Goal: Ask a question

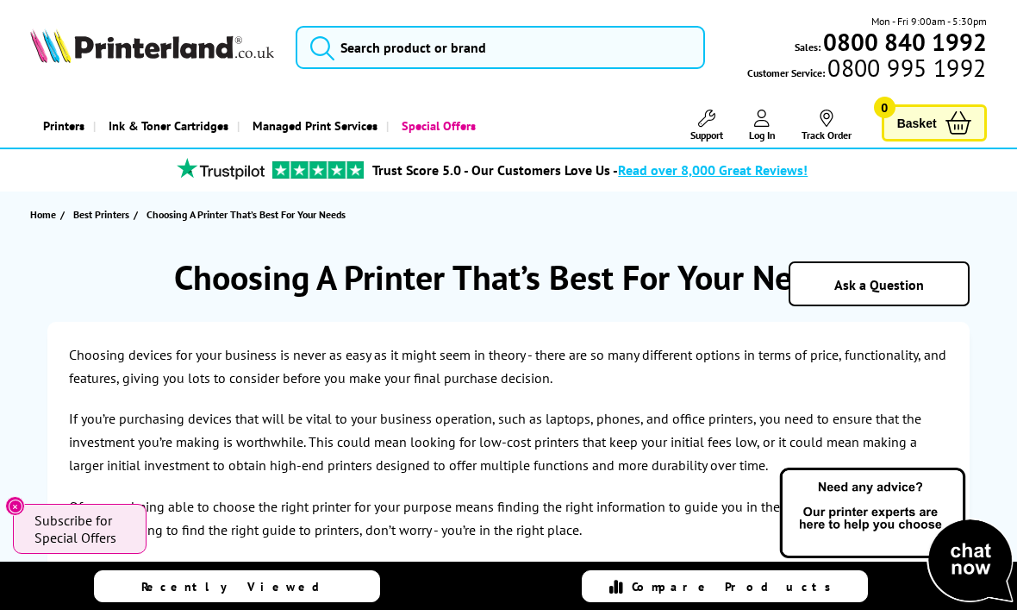
click at [908, 283] on span "Ask a Question" at bounding box center [880, 284] width 90 height 17
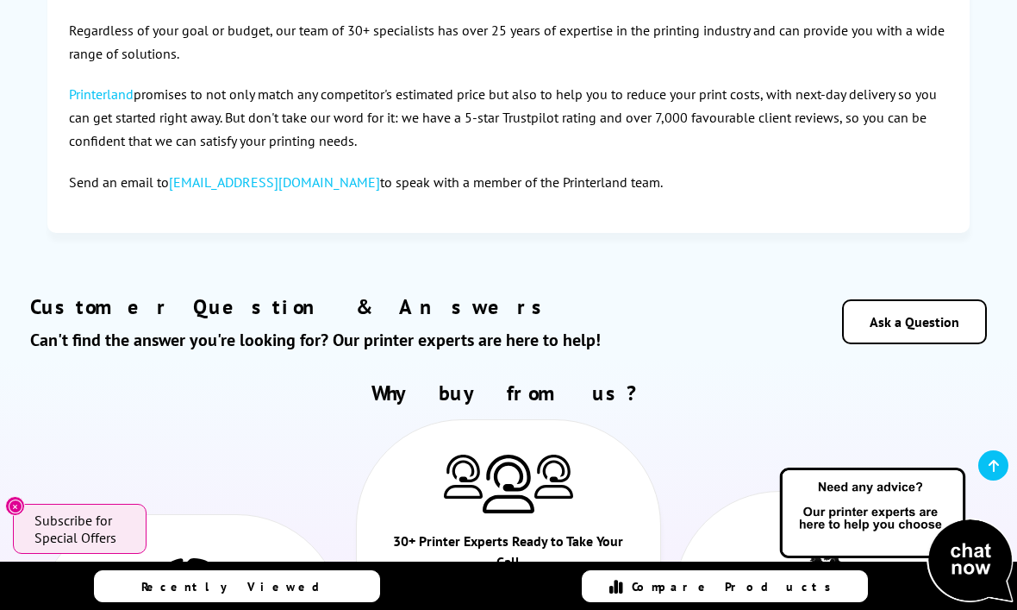
scroll to position [5861, 0]
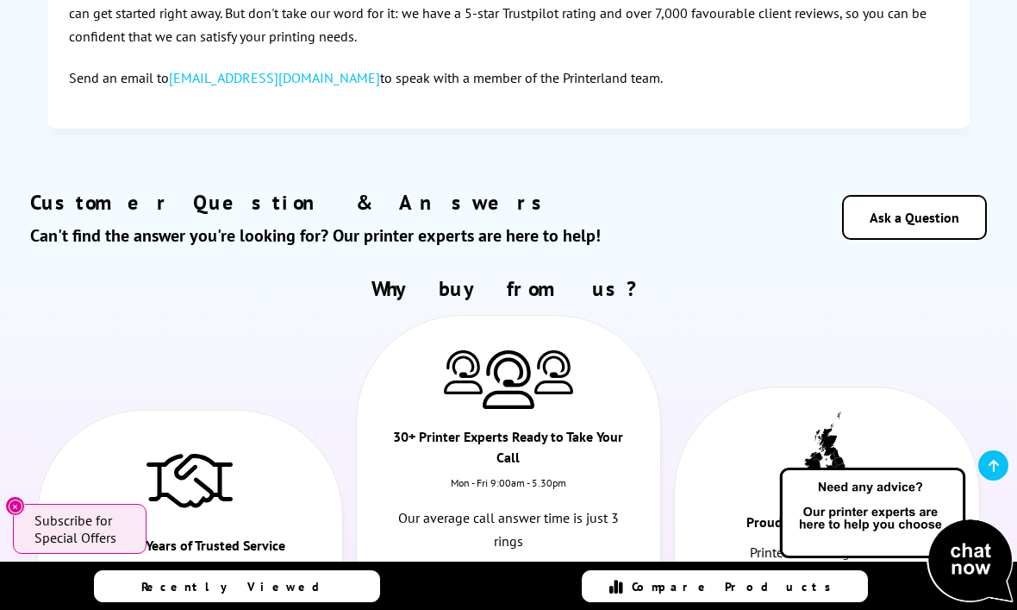
click at [929, 210] on link "Ask a Question" at bounding box center [914, 217] width 145 height 45
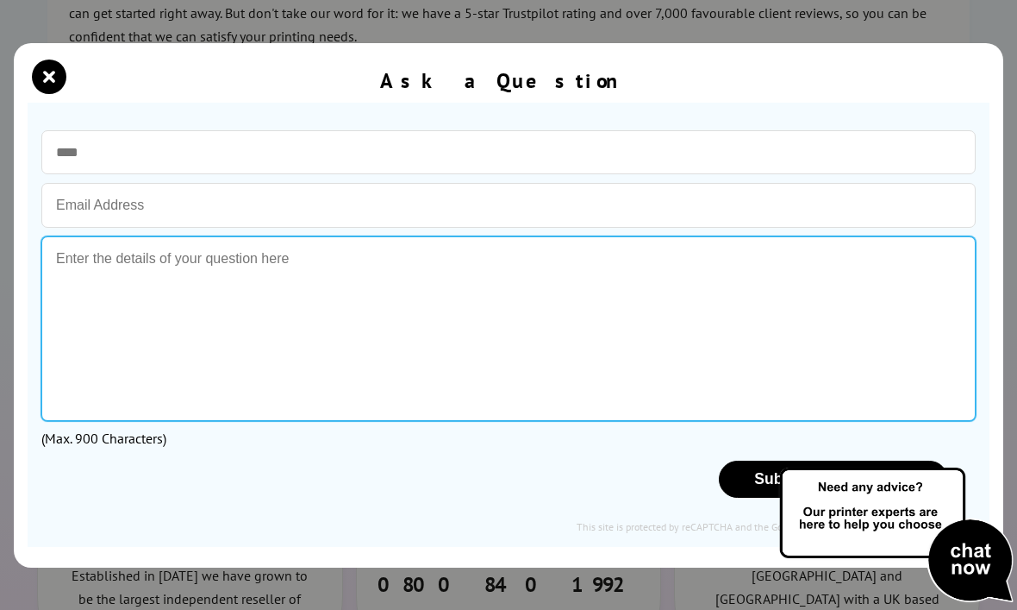
click at [760, 272] on textarea at bounding box center [508, 328] width 935 height 184
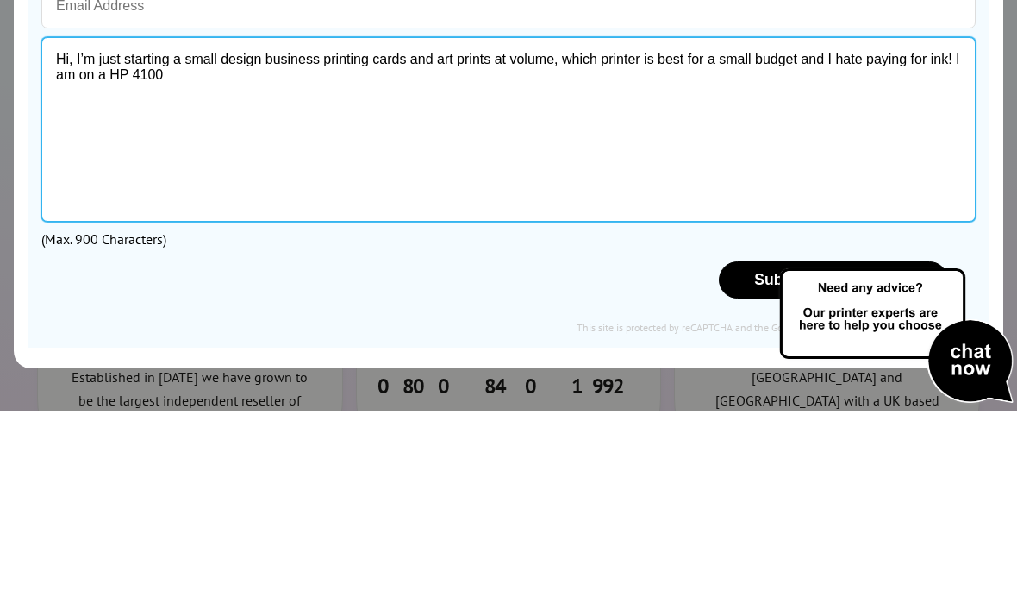
type textarea "Hi, I’m just starting a small design business printing cards and art prints at …"
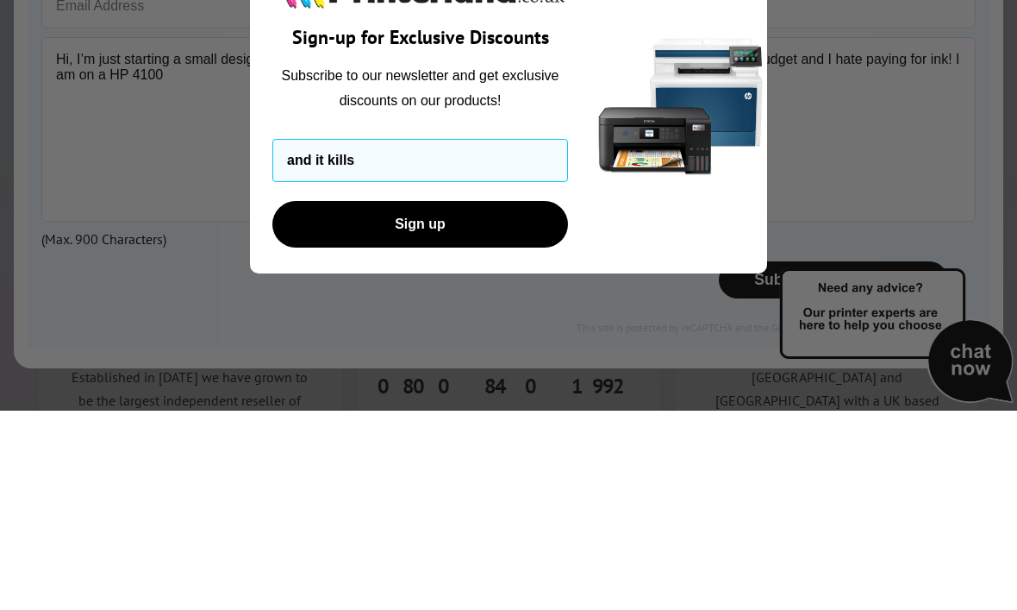
type input "and"
type input "[EMAIL_ADDRESS][DOMAIN_NAME]"
click at [441, 400] on button "Sign up" at bounding box center [420, 423] width 296 height 47
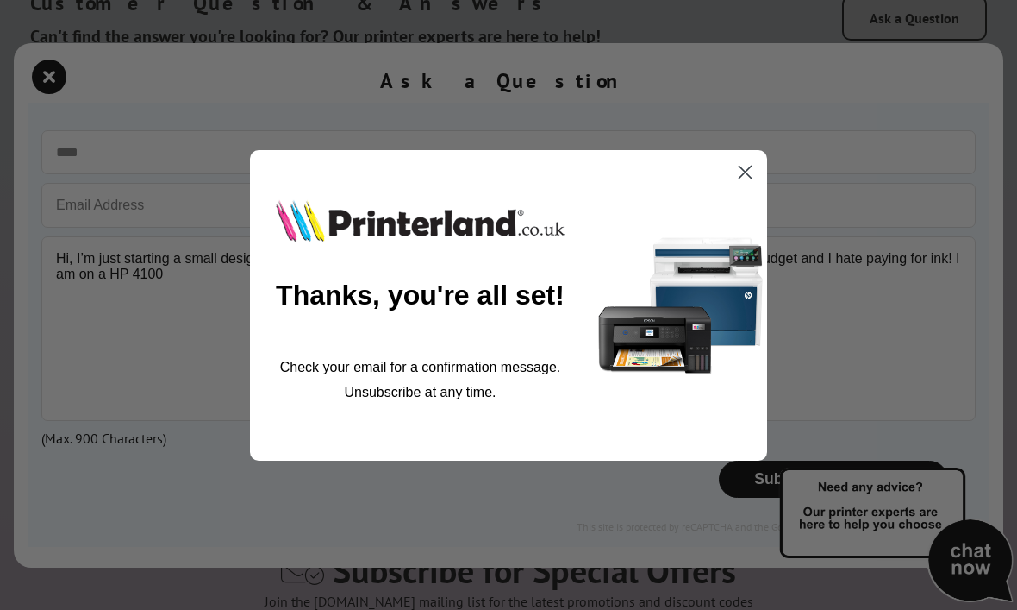
click at [748, 168] on icon "Close dialog" at bounding box center [746, 172] width 12 height 12
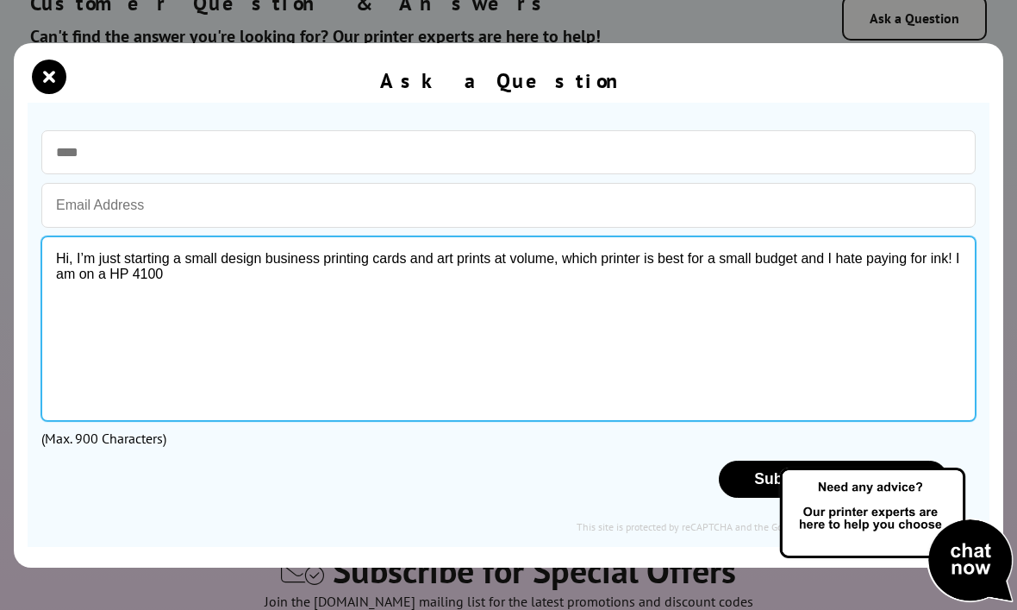
click at [206, 280] on textarea "Hi, I’m just starting a small design business printing cards and art prints at …" at bounding box center [508, 328] width 935 height 184
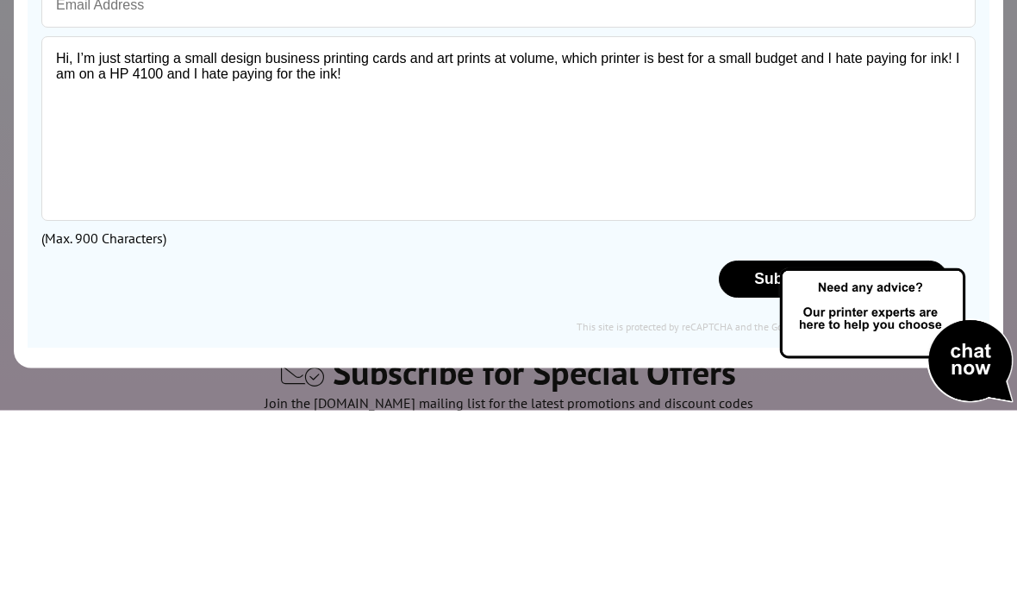
scroll to position [6259, 0]
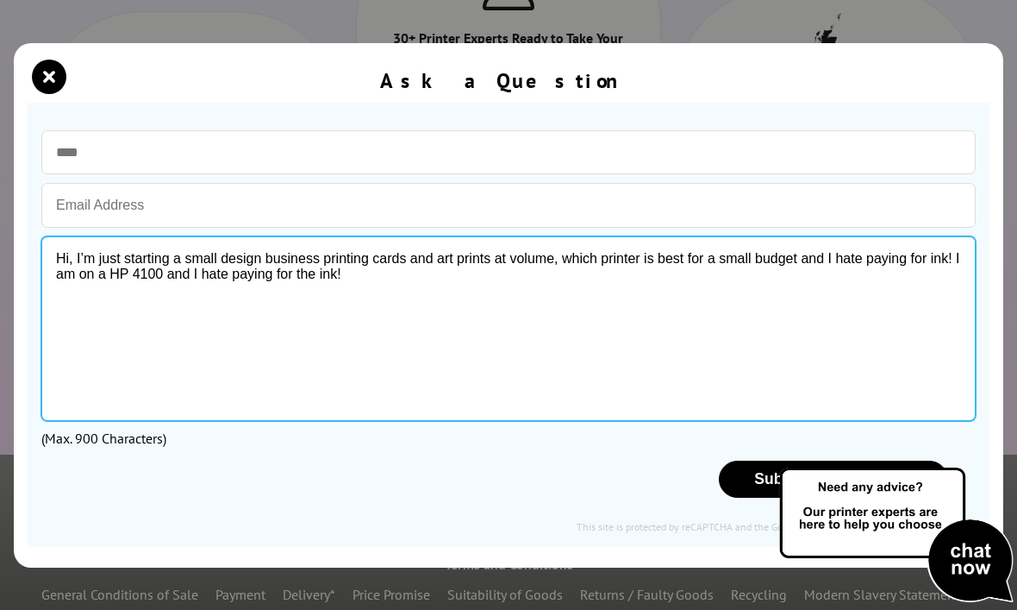
type textarea "Hi, I’m just starting a small design business printing cards and art prints at …"
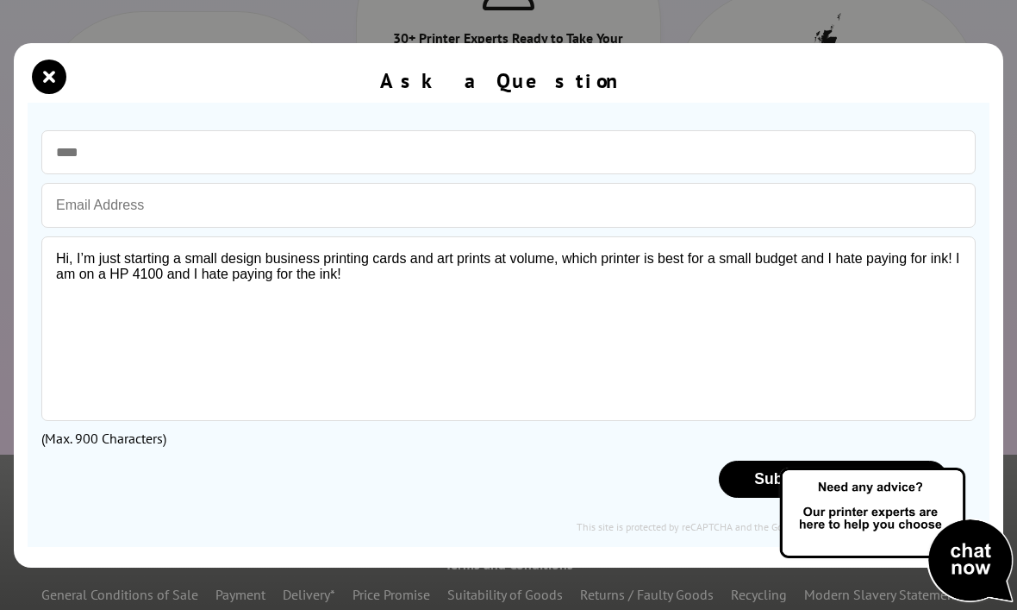
click at [694, 191] on input "email" at bounding box center [508, 205] width 935 height 45
type input "[EMAIL_ADDRESS][DOMAIN_NAME]"
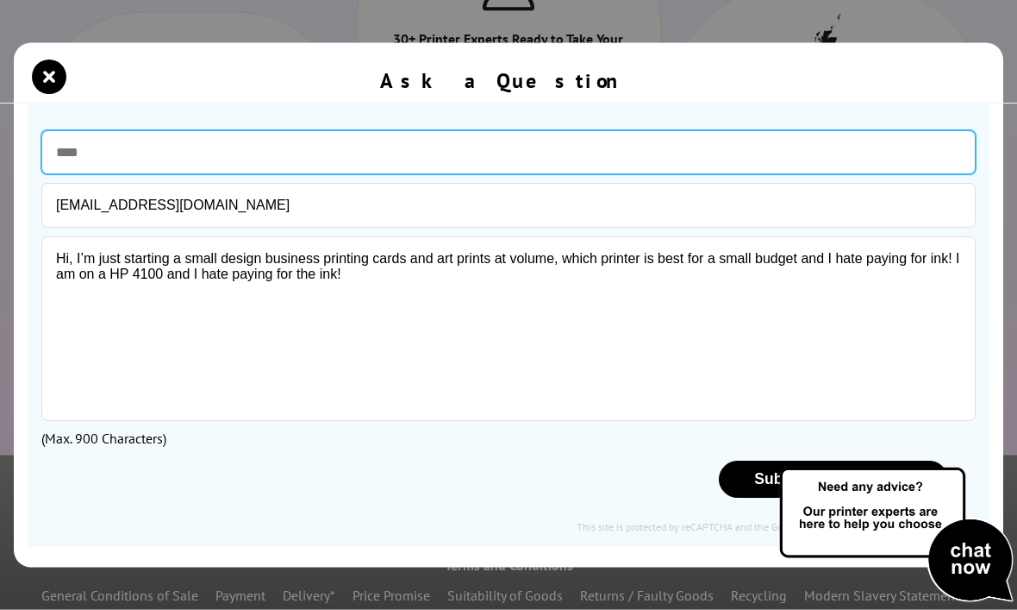
click at [165, 145] on input "text" at bounding box center [508, 152] width 935 height 44
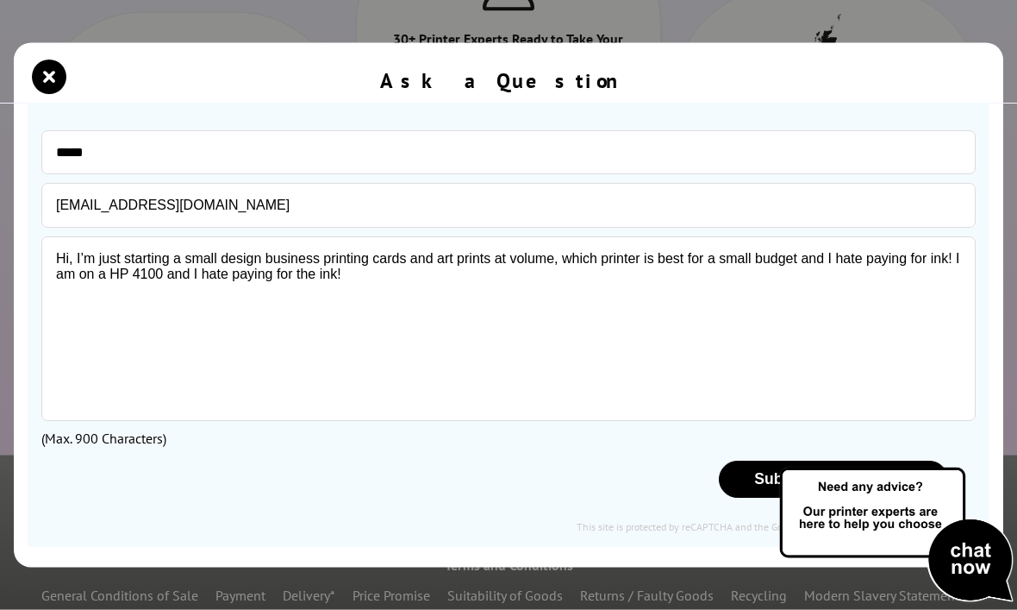
scroll to position [6259, 0]
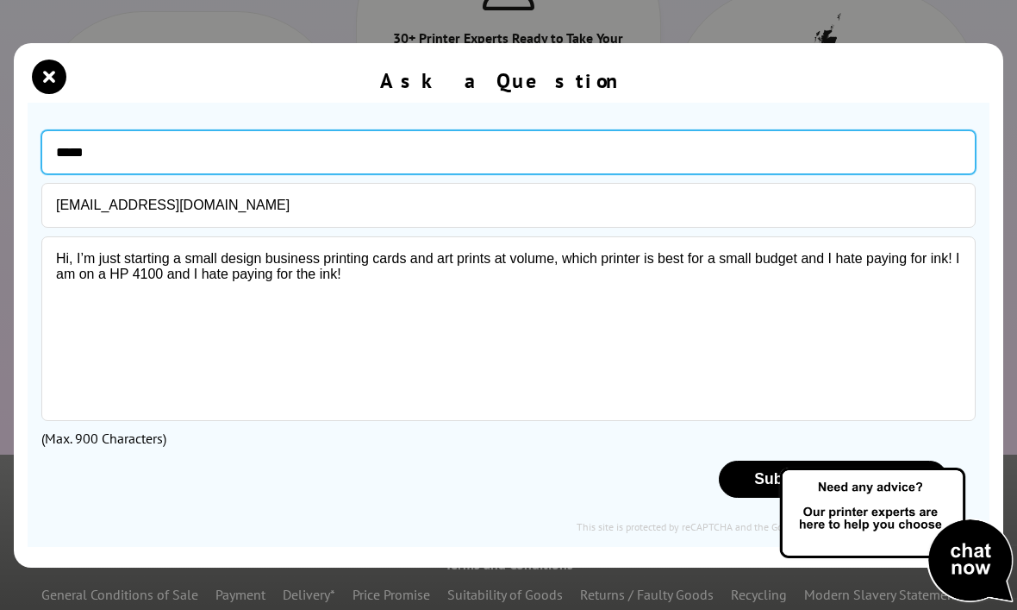
type input "*****"
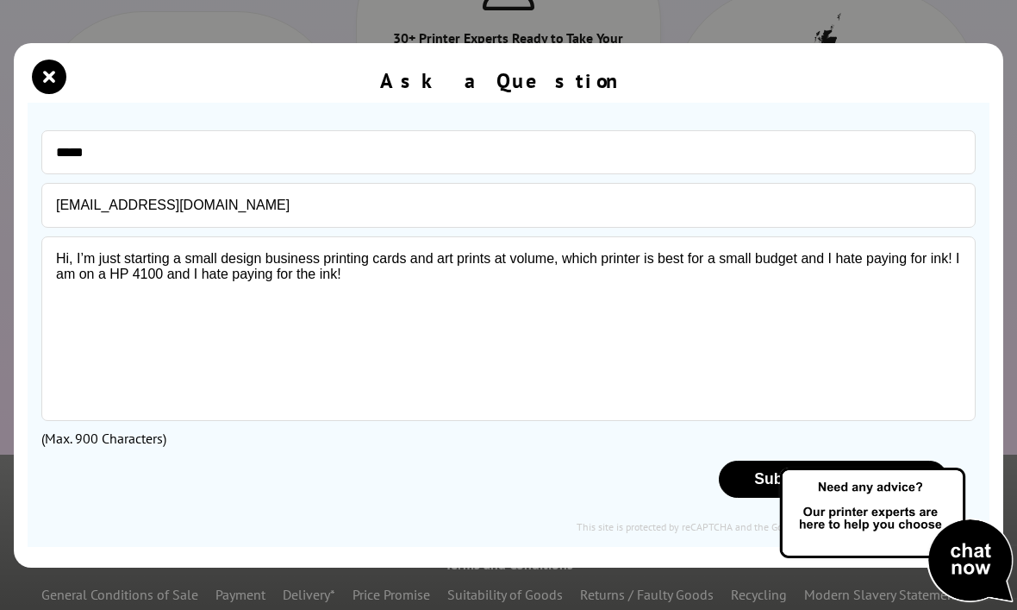
click at [742, 473] on button "Submit your Question" at bounding box center [833, 478] width 229 height 37
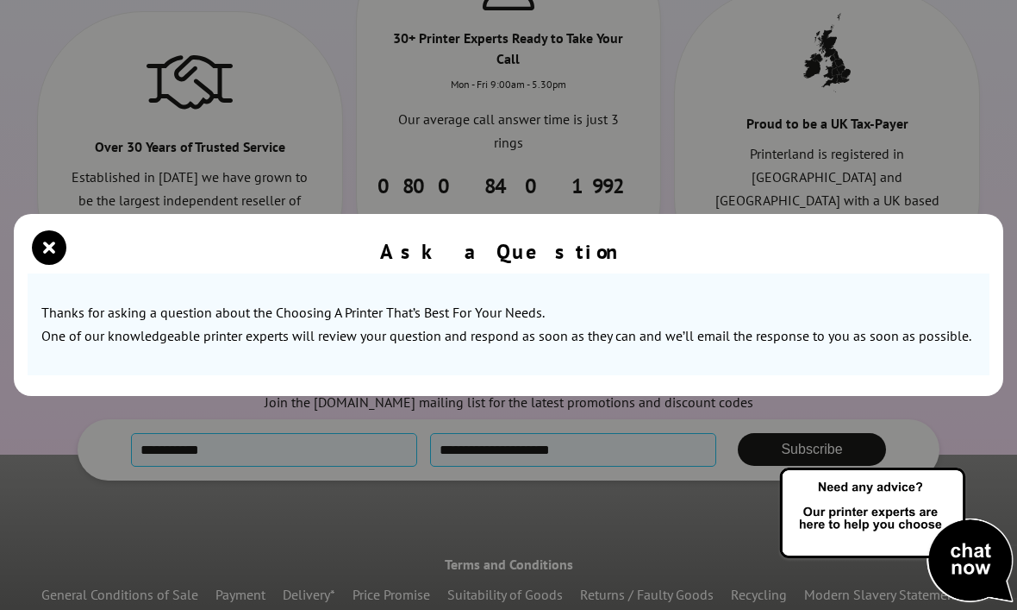
click at [975, 549] on img at bounding box center [896, 535] width 241 height 141
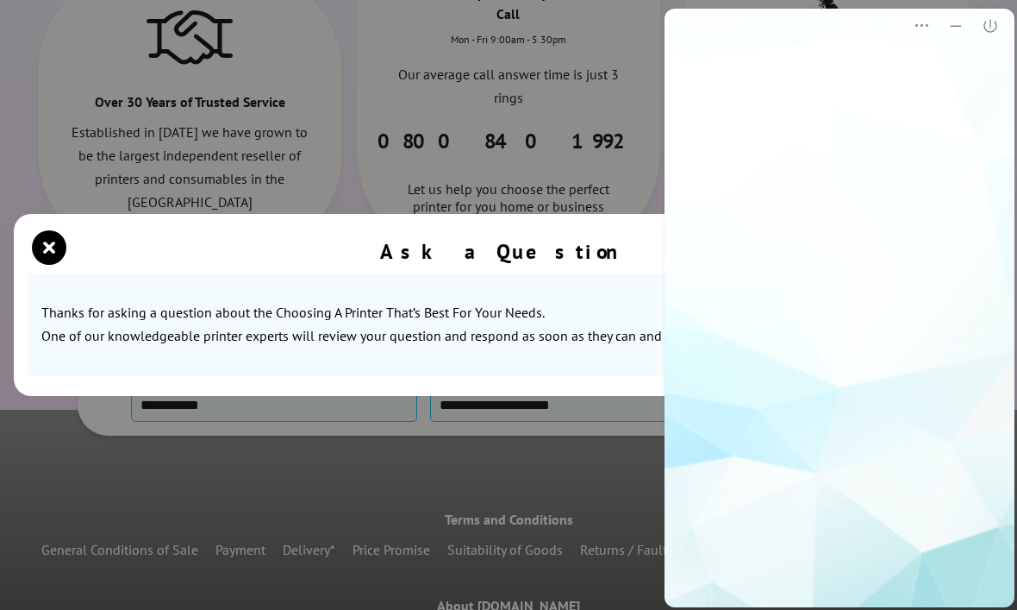
scroll to position [0, 0]
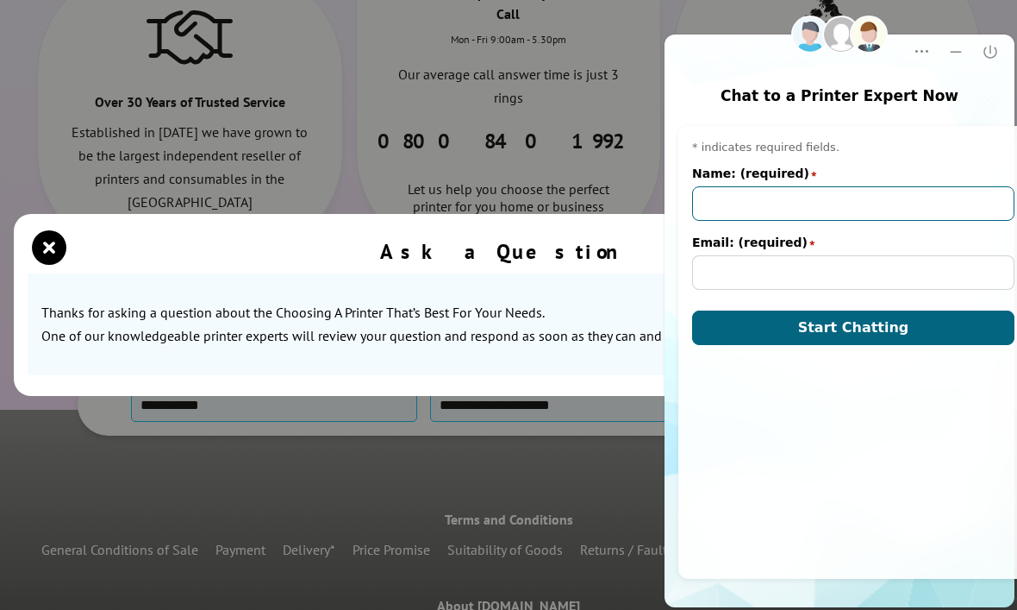
click at [848, 207] on input "Name: (required)" at bounding box center [853, 203] width 322 height 34
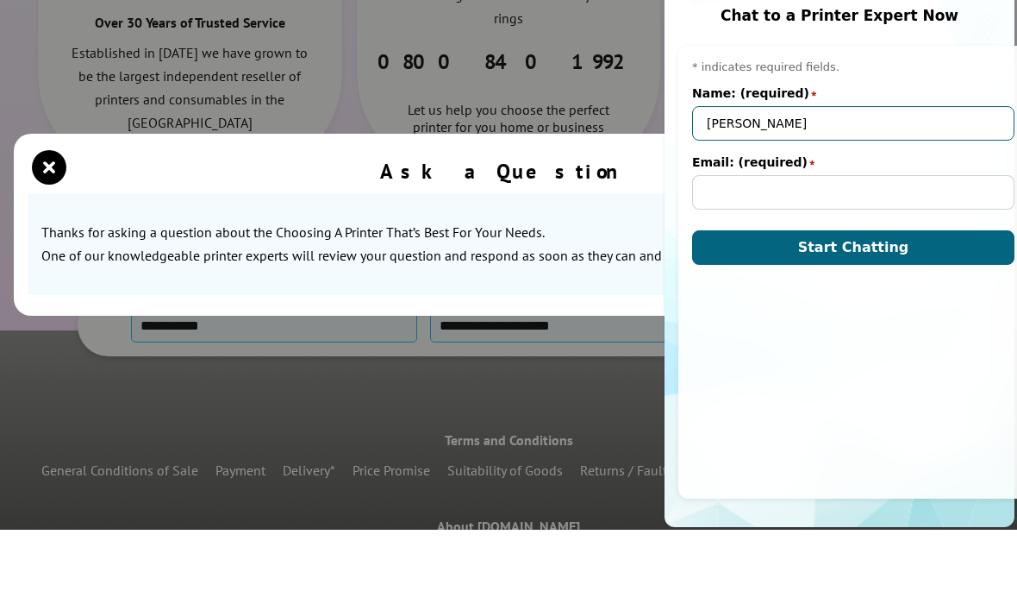
type input "[PERSON_NAME]"
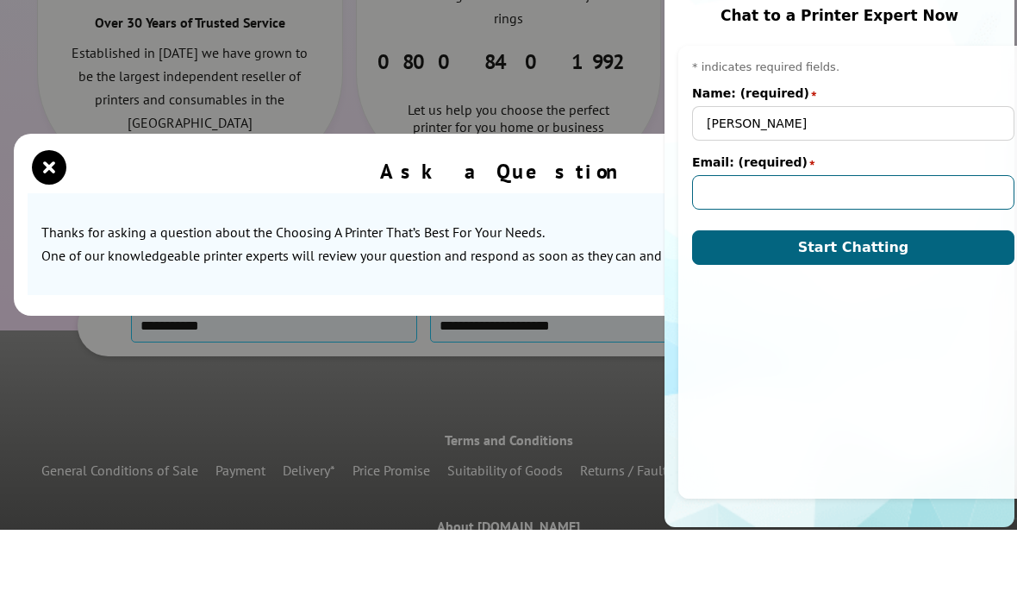
click at [801, 204] on input "Email: (required)" at bounding box center [853, 192] width 322 height 34
type input "[EMAIL_ADDRESS][DOMAIN_NAME]"
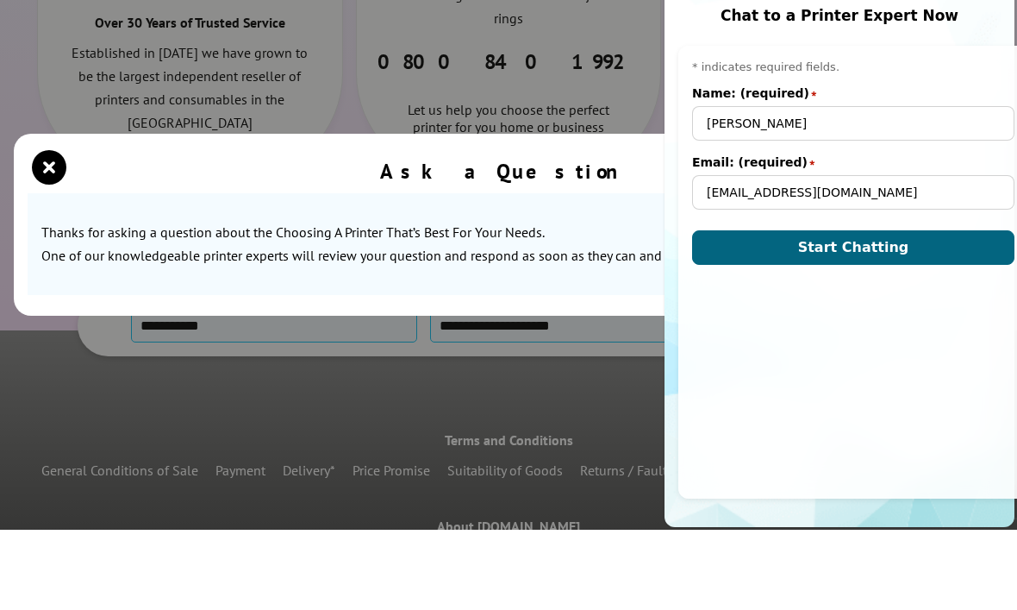
click at [876, 240] on span "Start Chatting" at bounding box center [853, 247] width 111 height 16
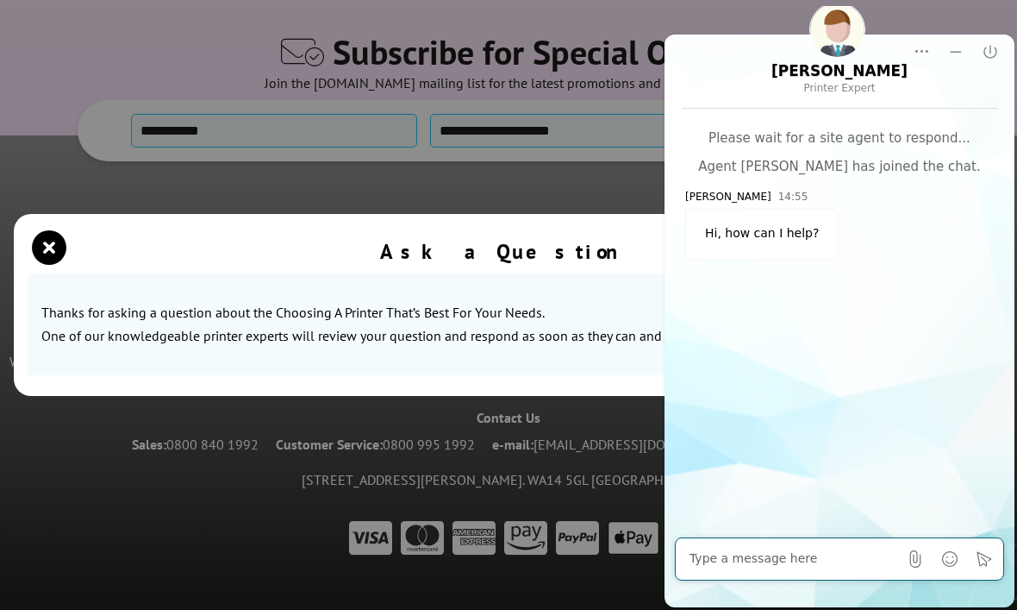
click at [736, 556] on textarea at bounding box center [794, 558] width 209 height 17
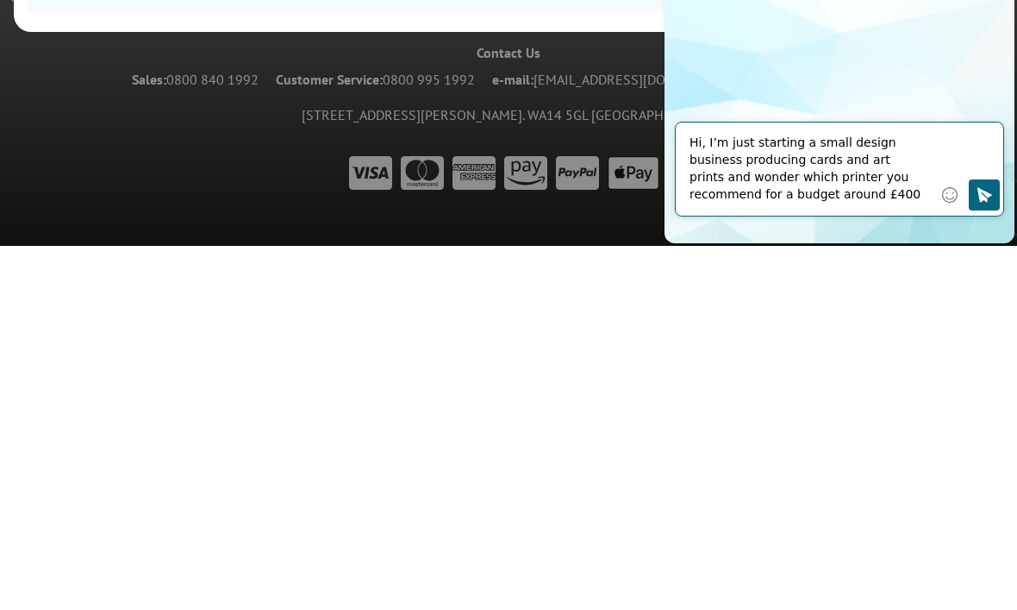
type textarea "Hi, I’m just starting a small design business producing cards and art prints an…"
click at [991, 202] on icon "Click to send" at bounding box center [984, 194] width 17 height 17
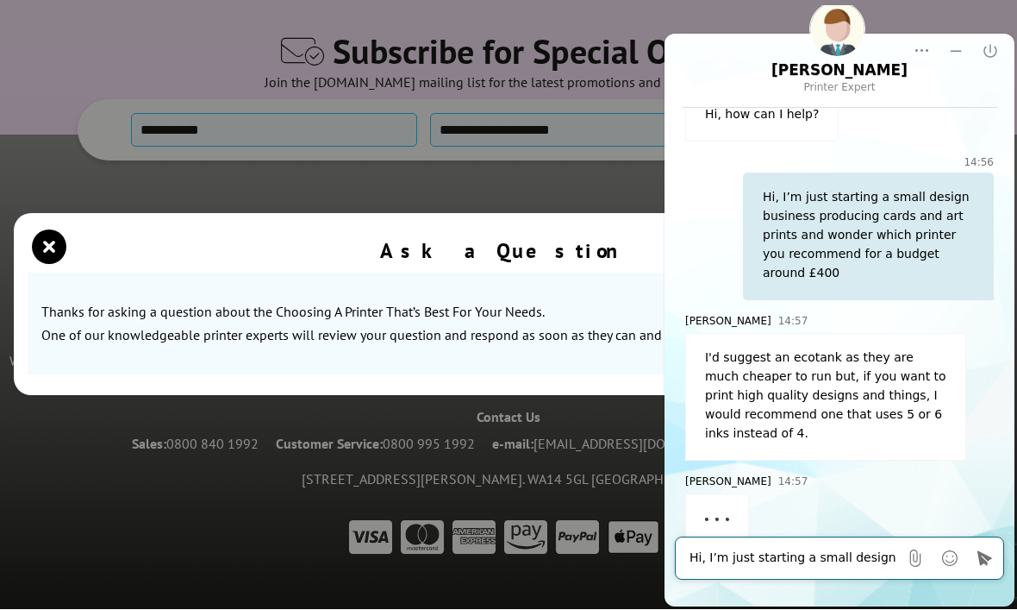
scroll to position [117, 0]
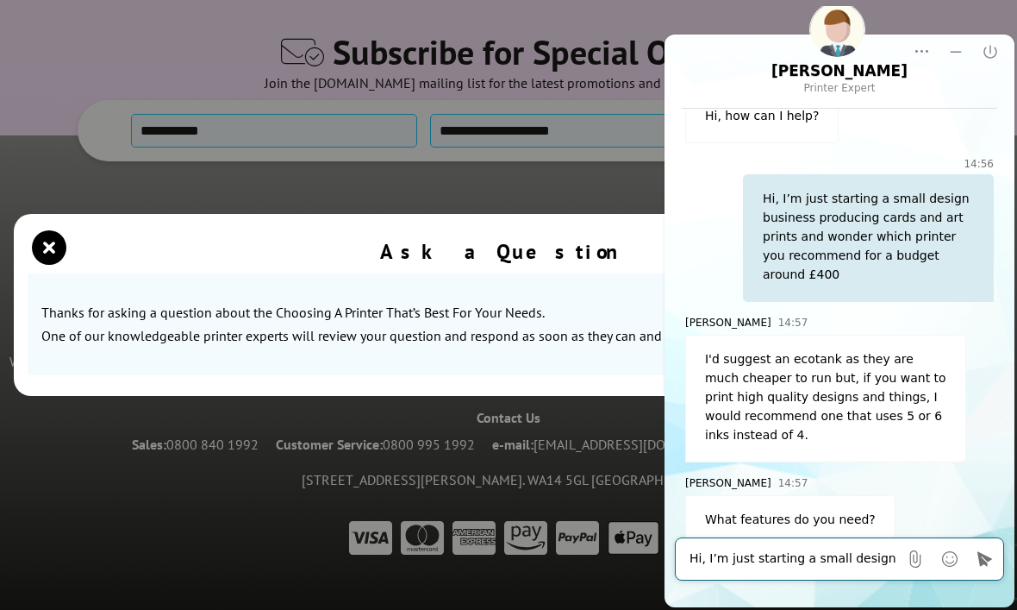
click at [772, 560] on textarea "Hi, I’m just starting a small design business producing cards and art prints an…" at bounding box center [794, 558] width 209 height 17
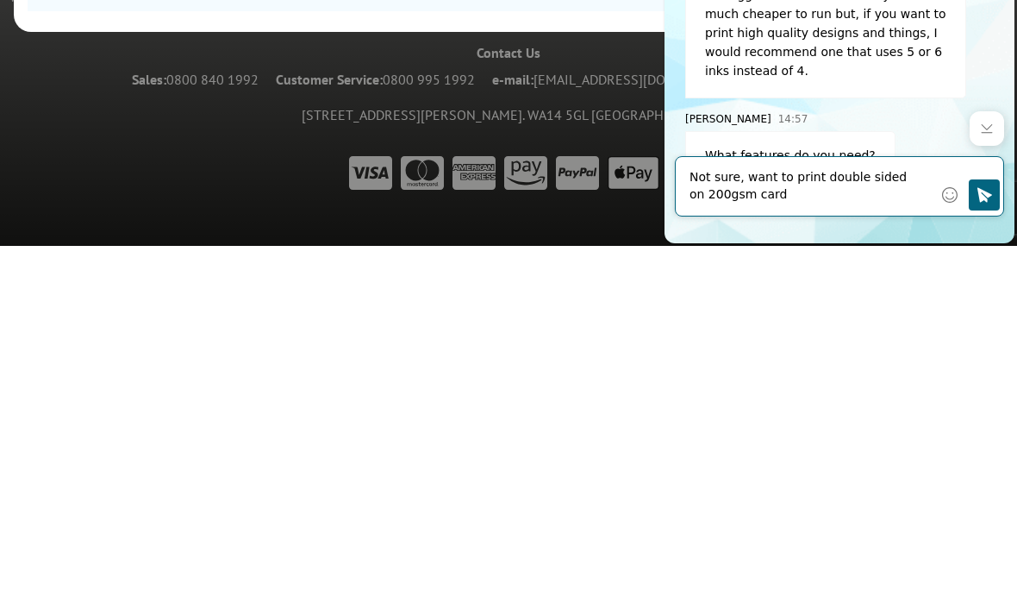
type textarea "Not sure, want to print double sided on 200gsm card"
click at [989, 205] on button "Click to send" at bounding box center [984, 194] width 31 height 31
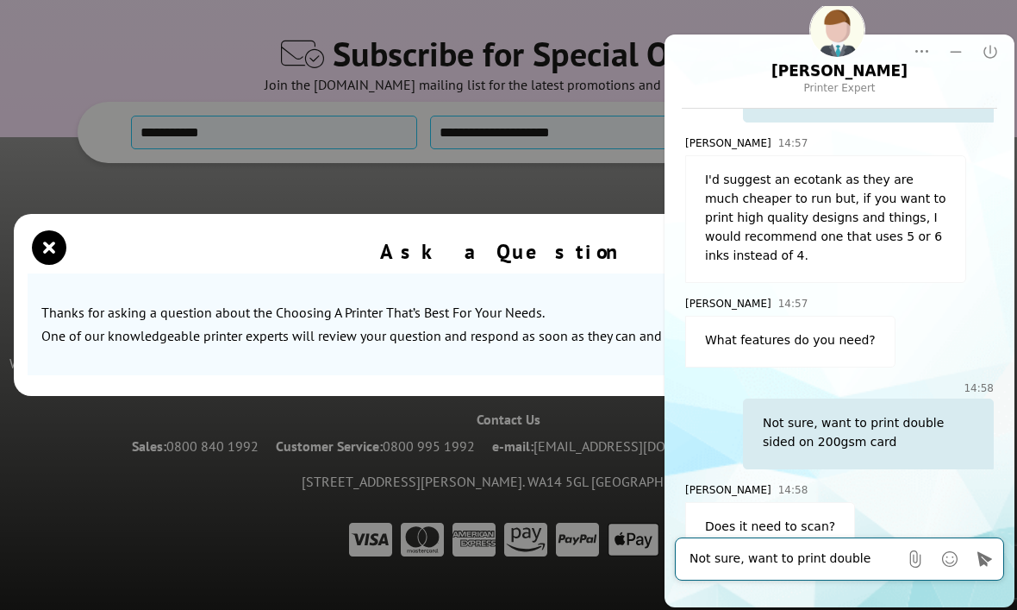
scroll to position [301, 0]
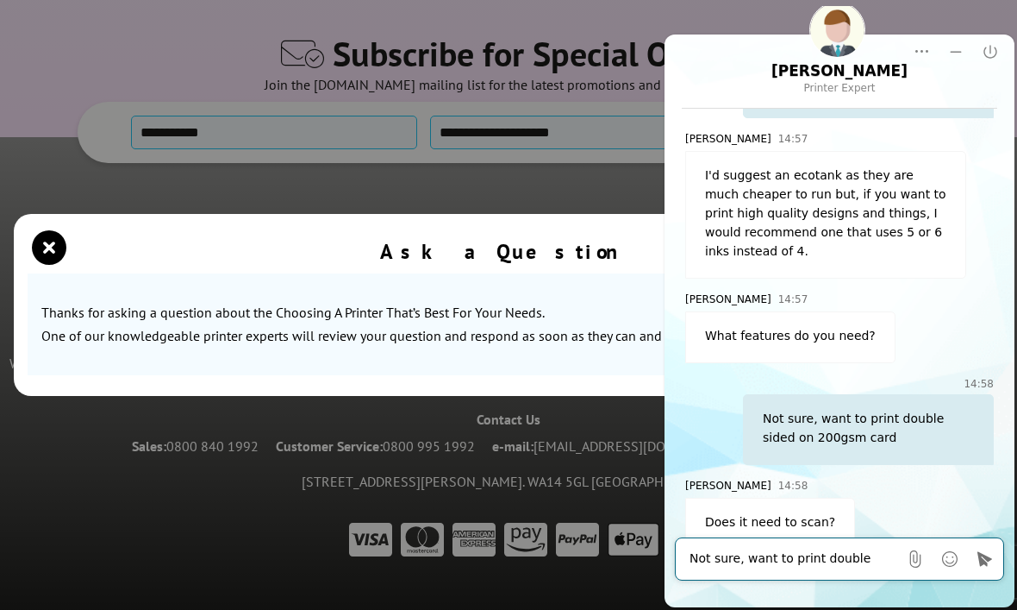
click at [874, 550] on textarea "Not sure, want to print double sided on 200gsm card" at bounding box center [794, 558] width 209 height 17
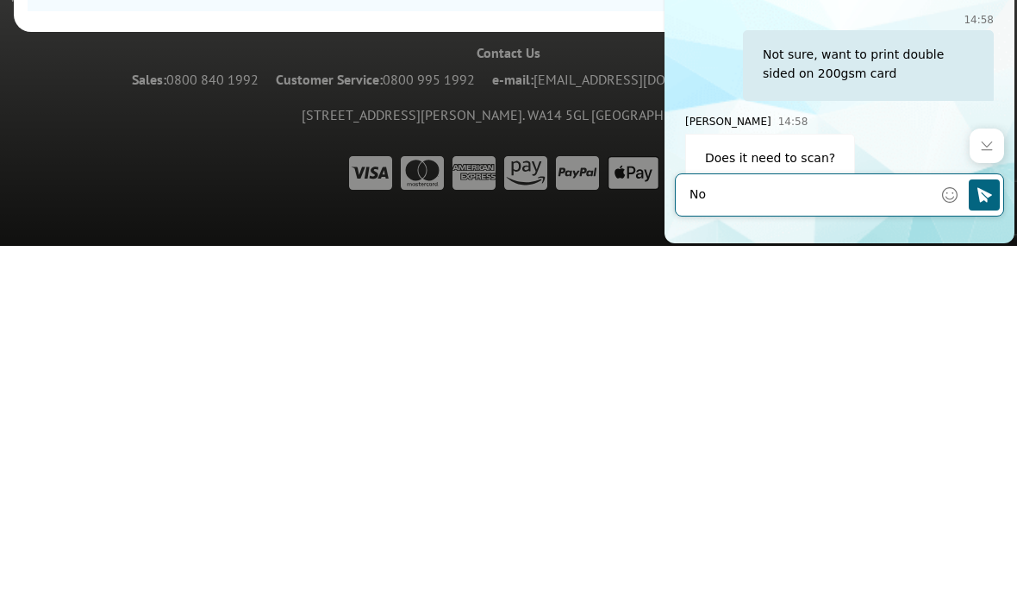
type textarea "No"
click at [983, 203] on icon "Click to send" at bounding box center [984, 194] width 17 height 17
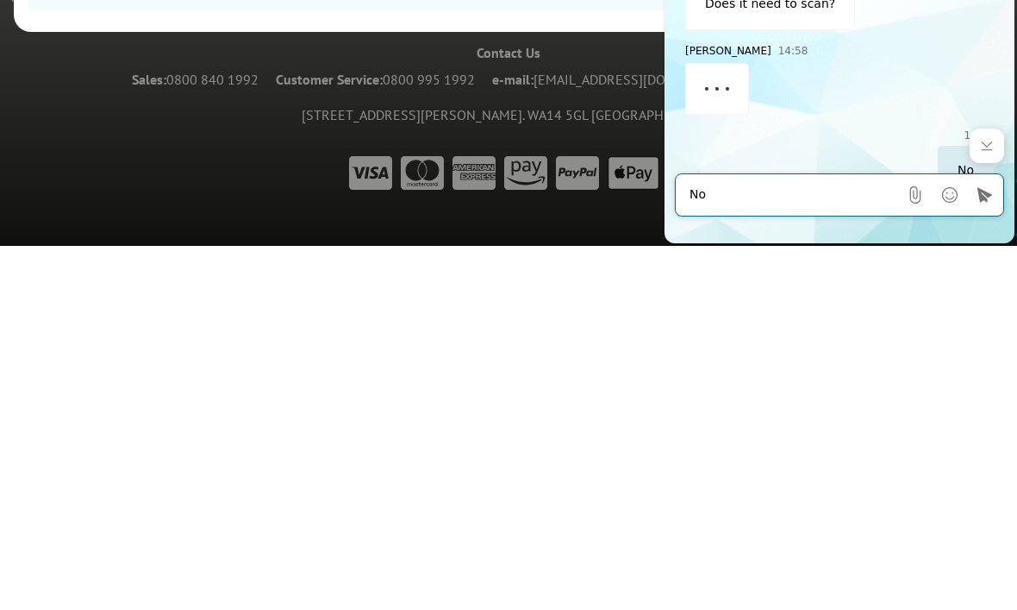
scroll to position [467, 0]
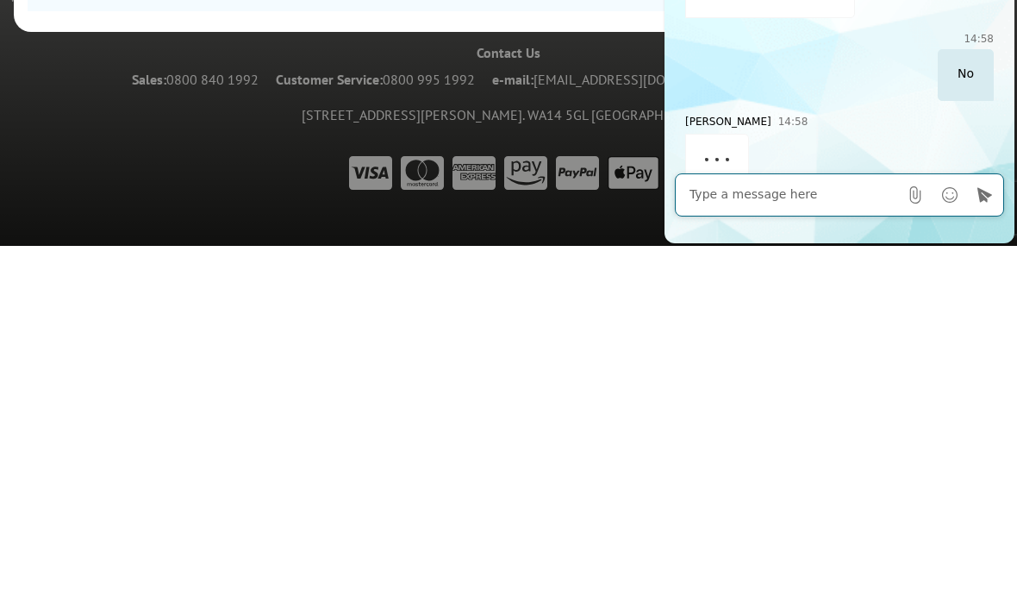
type textarea "I"
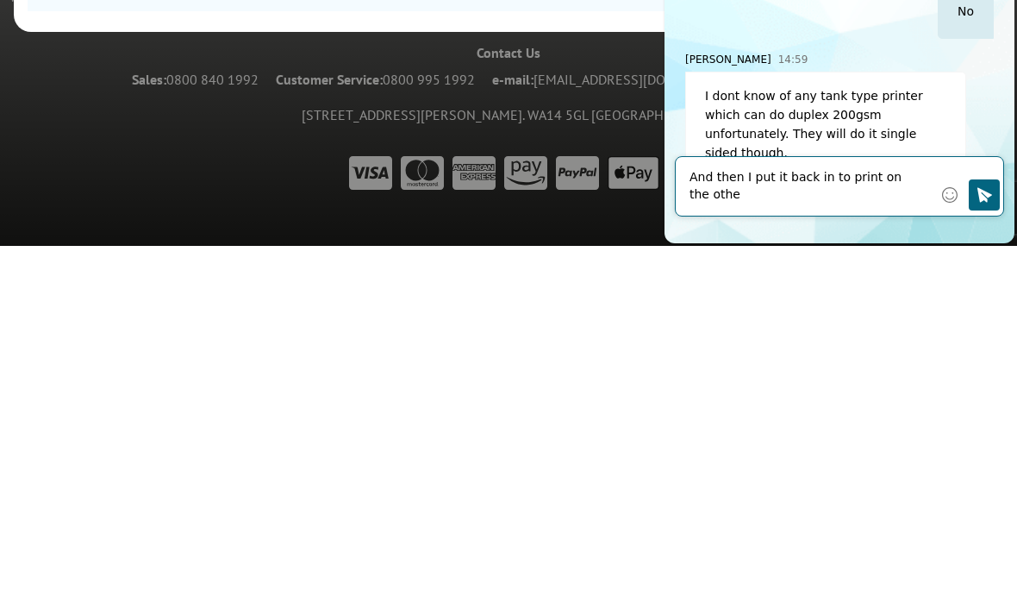
scroll to position [521, 0]
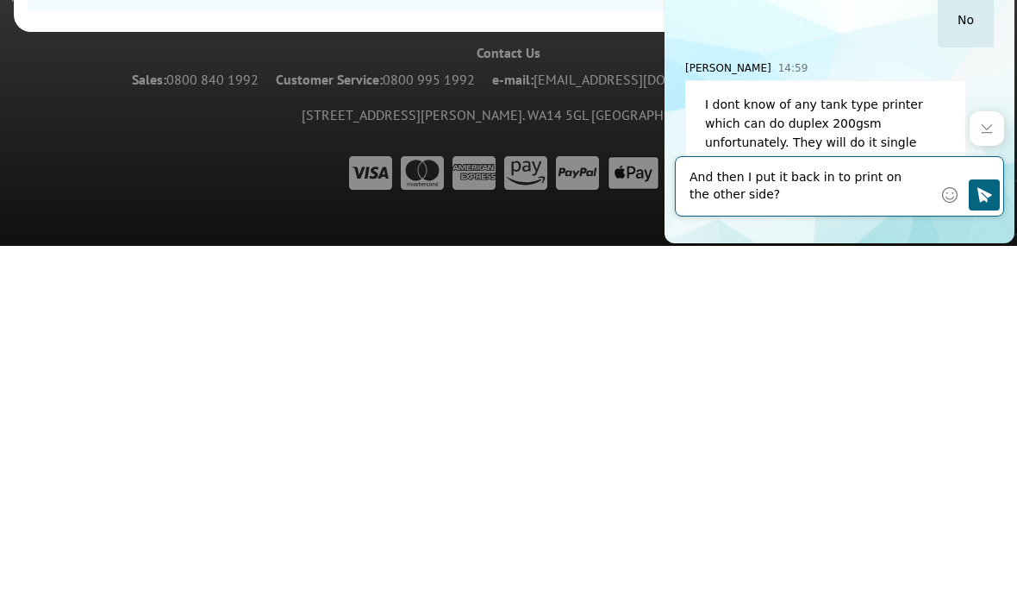
type textarea "And then I put it back in to print on the other side?"
click at [987, 201] on icon "Click to send" at bounding box center [985, 194] width 15 height 15
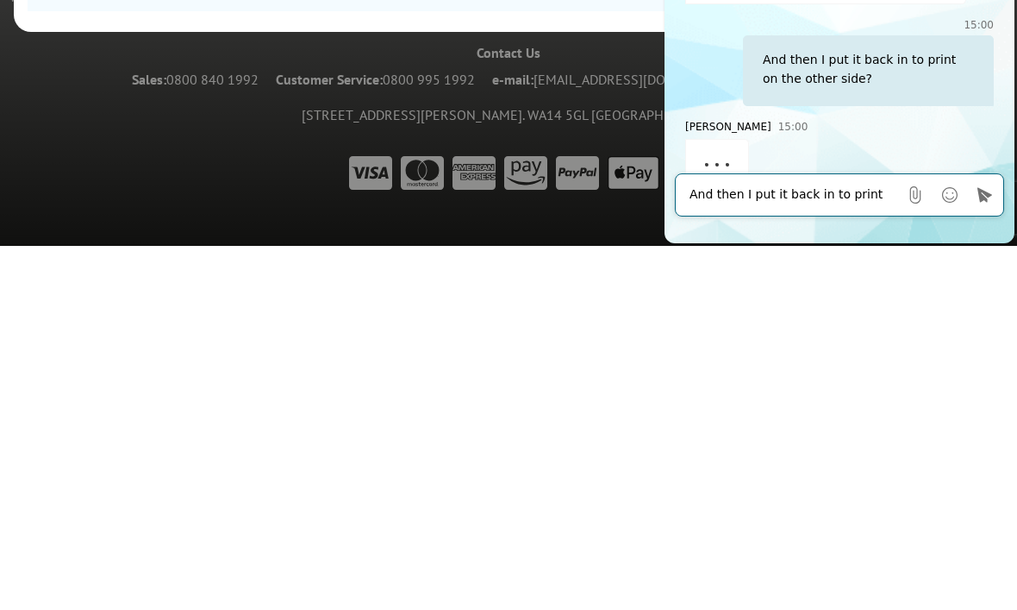
scroll to position [705, 0]
type textarea "That’s okay"
click at [983, 205] on button "Click to send" at bounding box center [984, 194] width 31 height 31
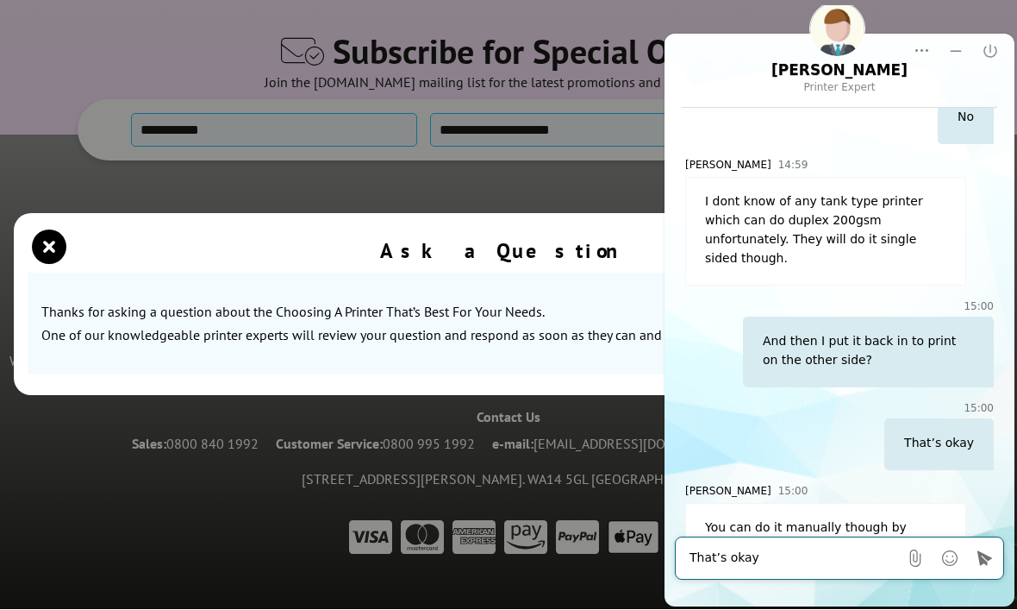
scroll to position [804, 0]
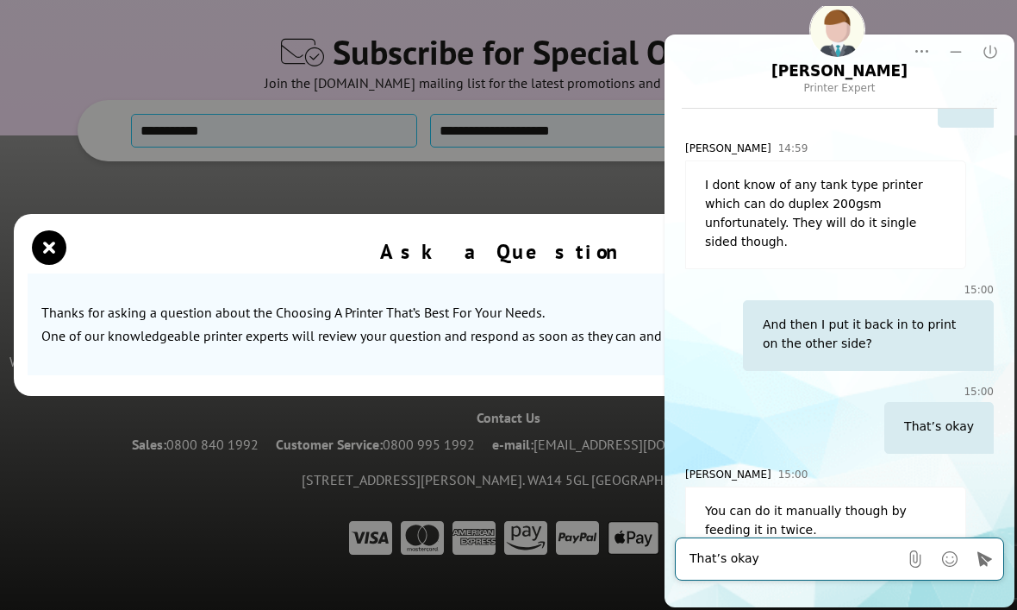
click at [842, 552] on textarea "That’s okay" at bounding box center [794, 558] width 209 height 17
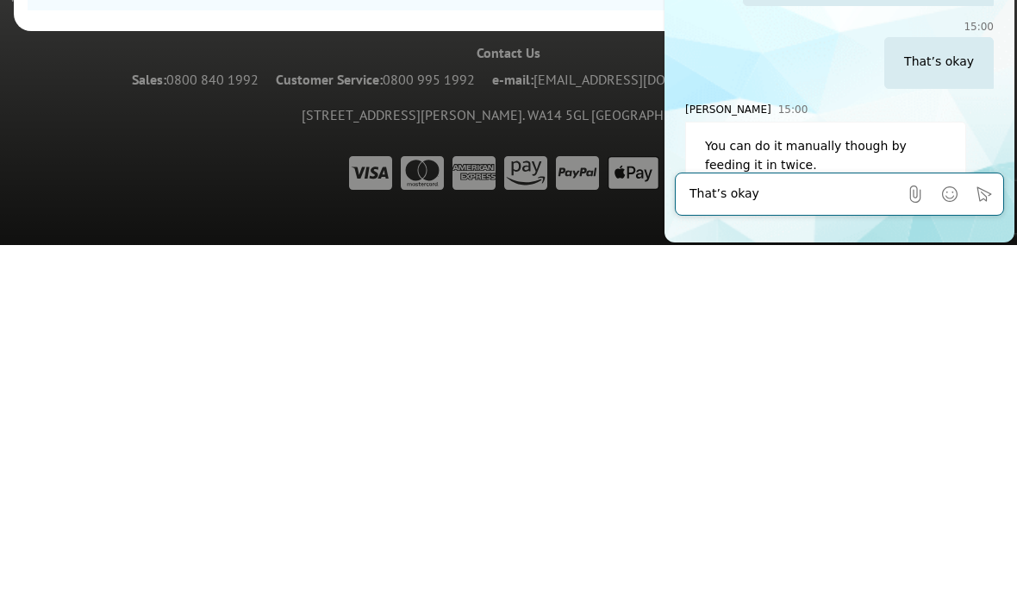
scroll to position [6579, 0]
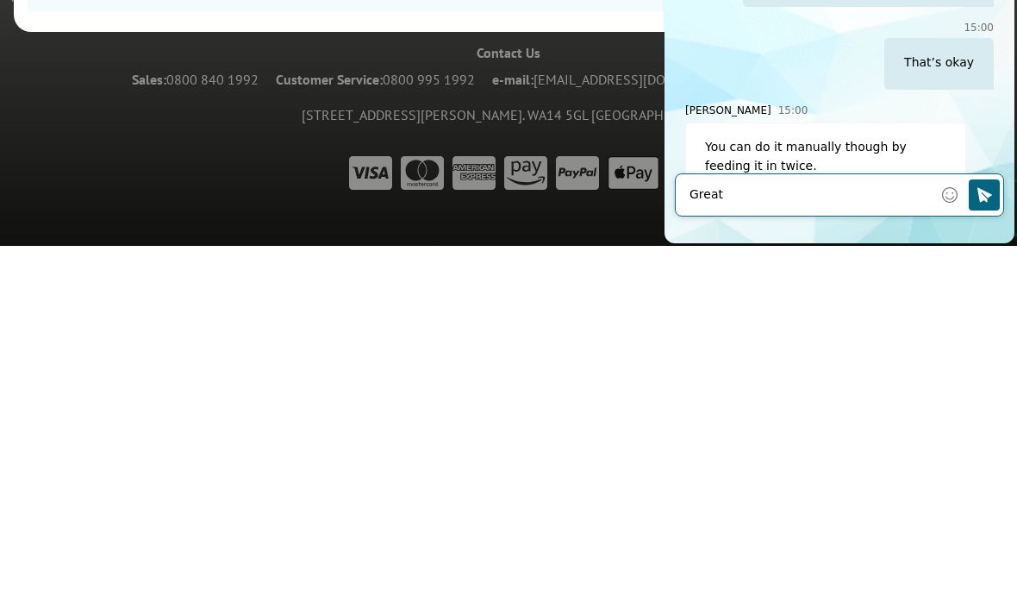
type textarea "Great"
click at [989, 206] on button "Click to send" at bounding box center [984, 194] width 31 height 31
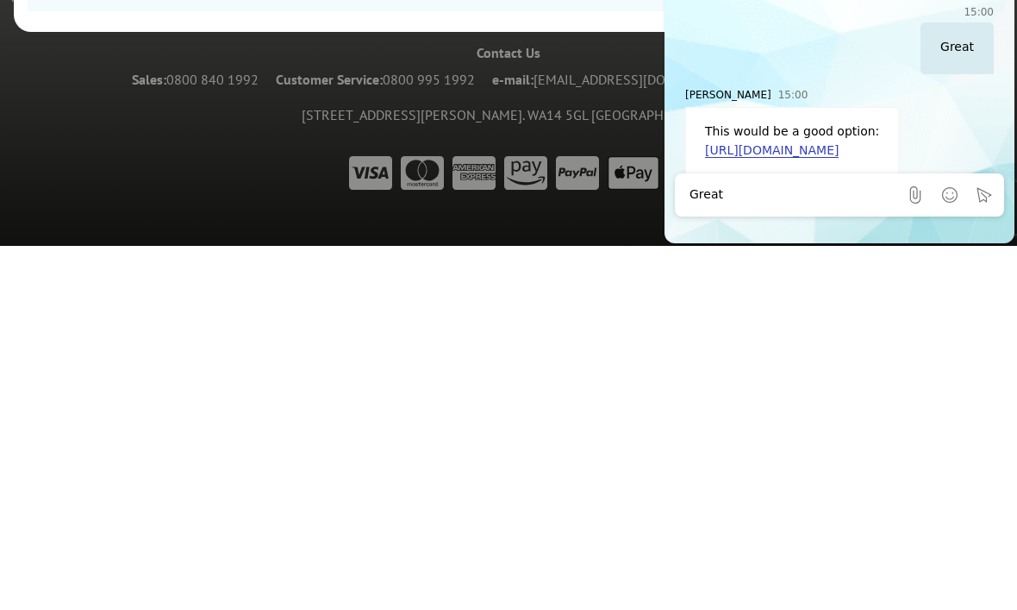
scroll to position [6578, 0]
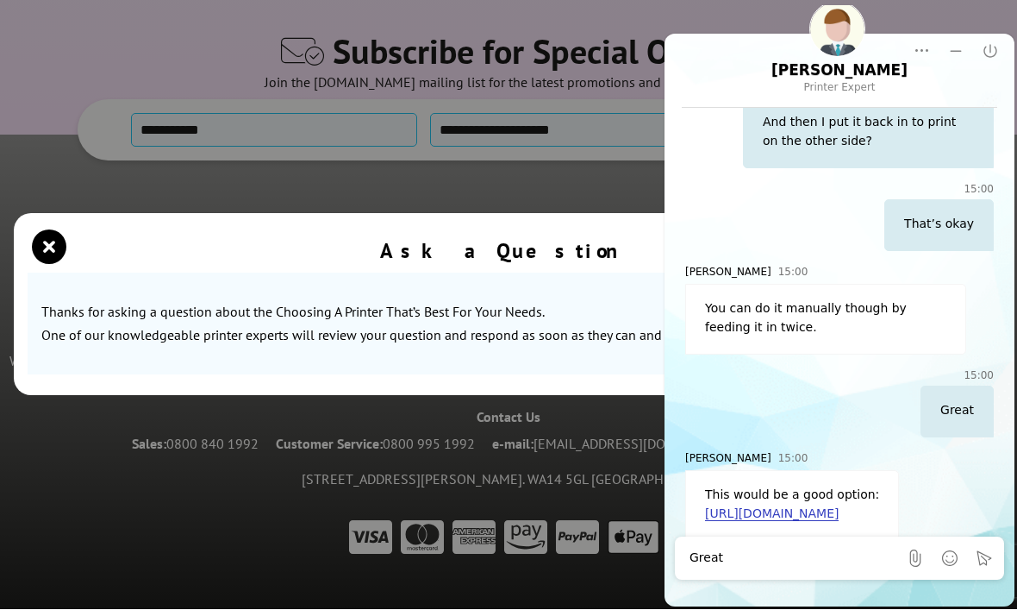
click link "[URL][DOMAIN_NAME]"
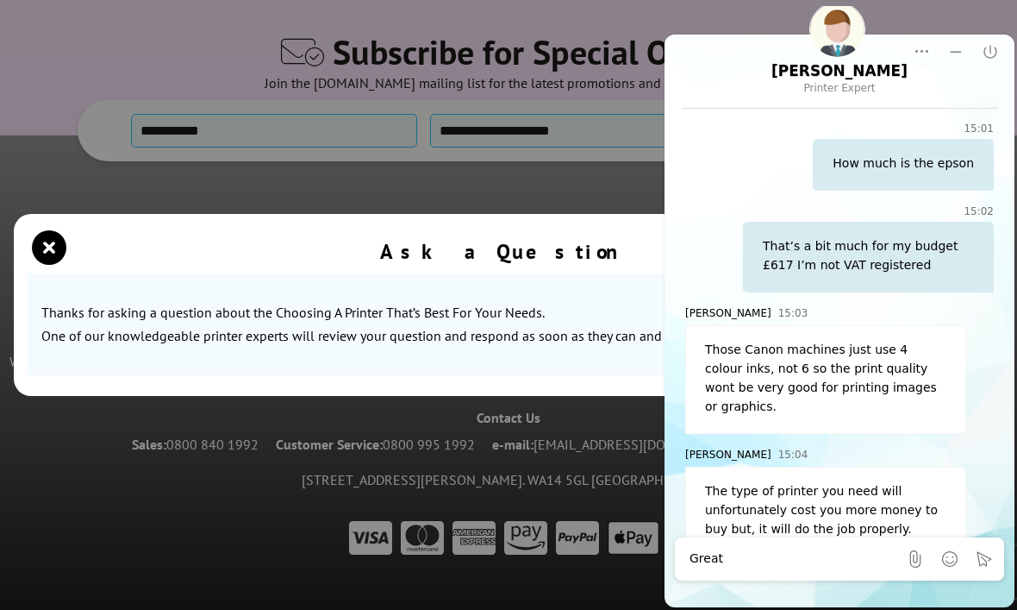
scroll to position [1673, 0]
click at [767, 553] on textarea "Great" at bounding box center [794, 558] width 209 height 17
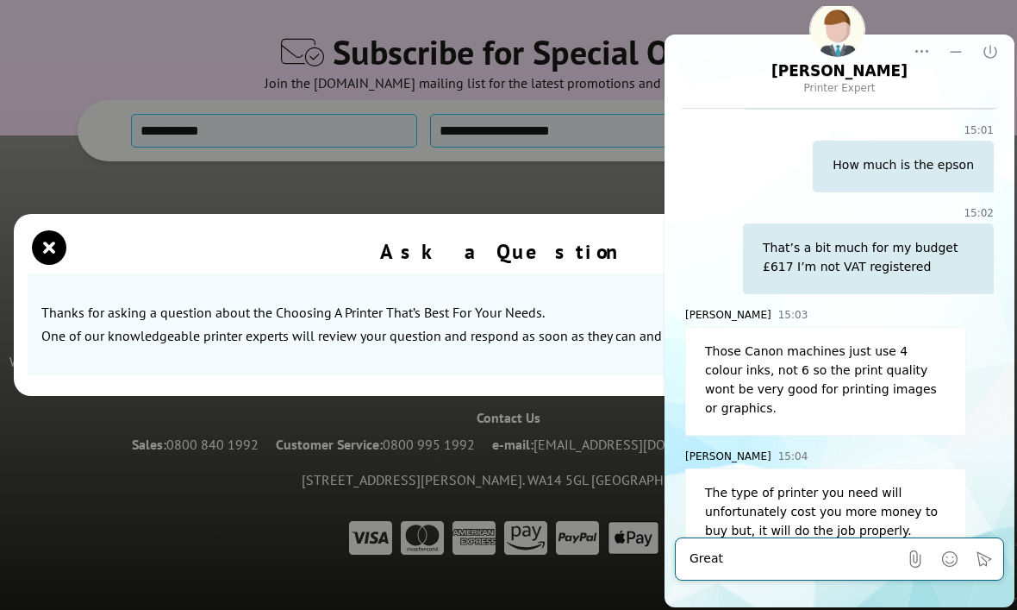
scroll to position [6579, 0]
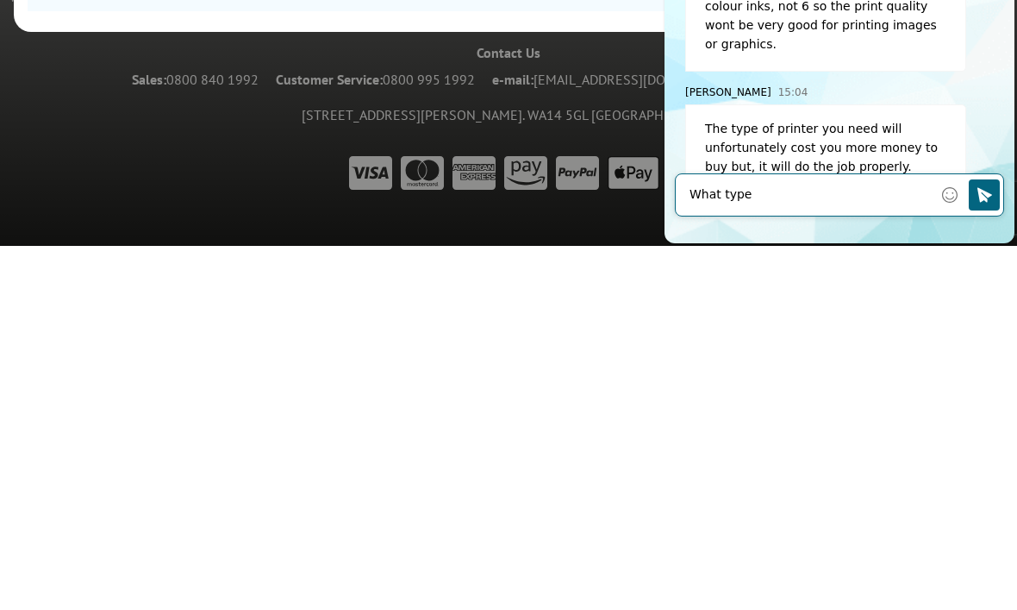
type textarea "What type"
click at [991, 196] on icon "Click to send" at bounding box center [984, 194] width 17 height 17
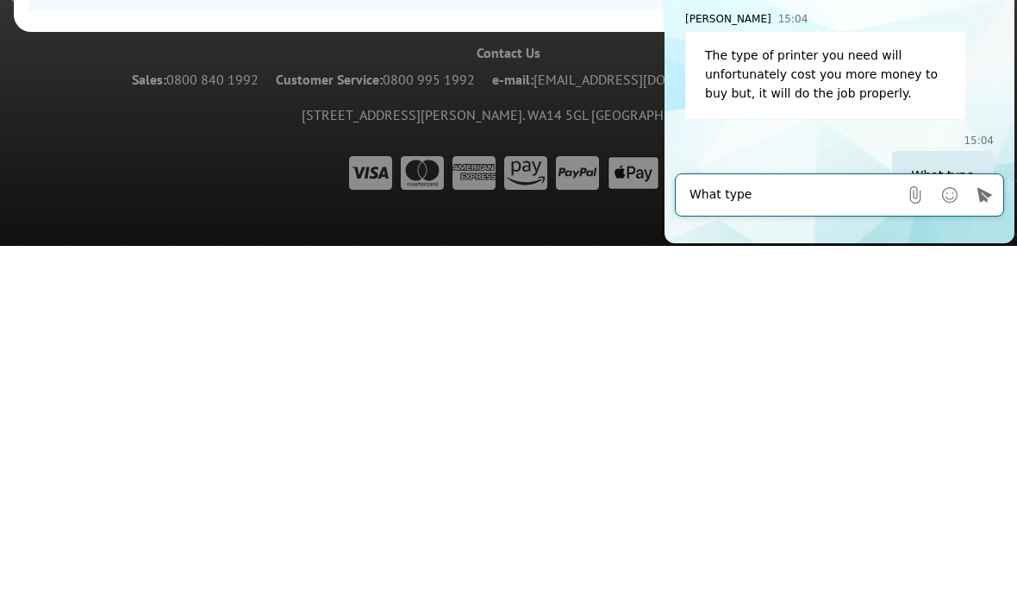
scroll to position [1754, 0]
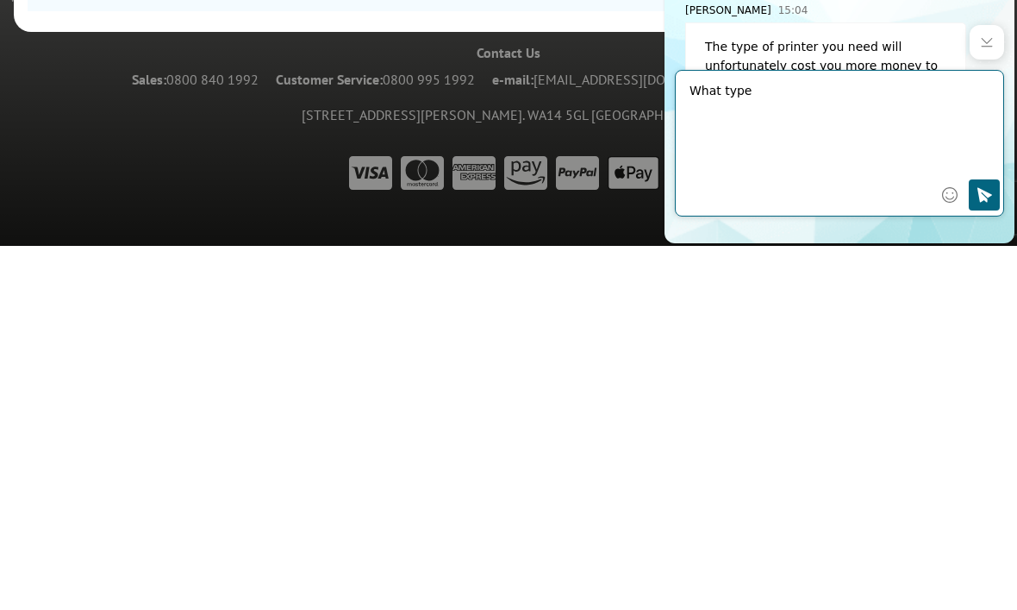
click at [992, 191] on icon "Click to send" at bounding box center [984, 194] width 17 height 17
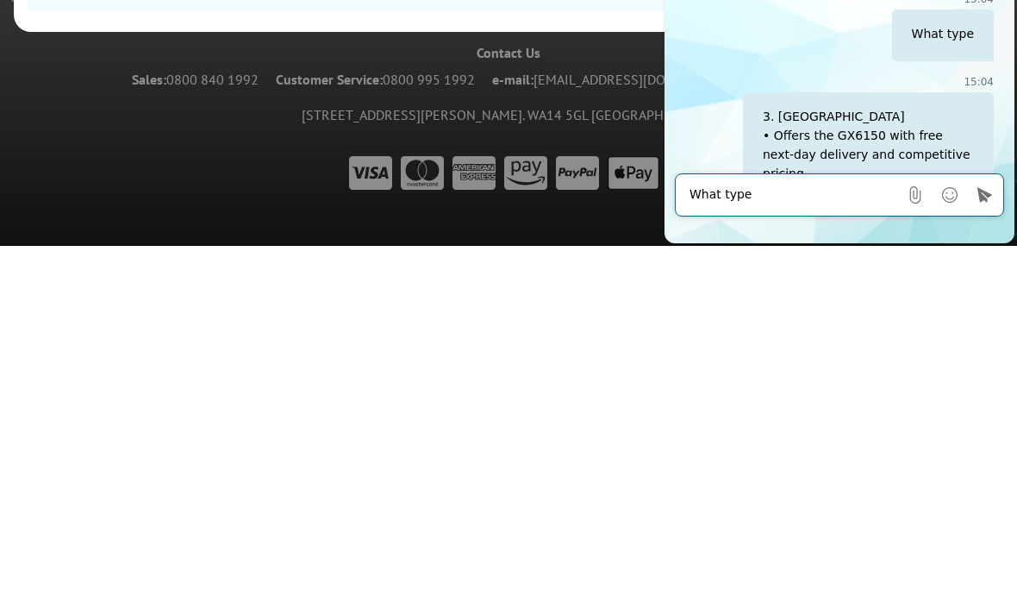
scroll to position [1963, 0]
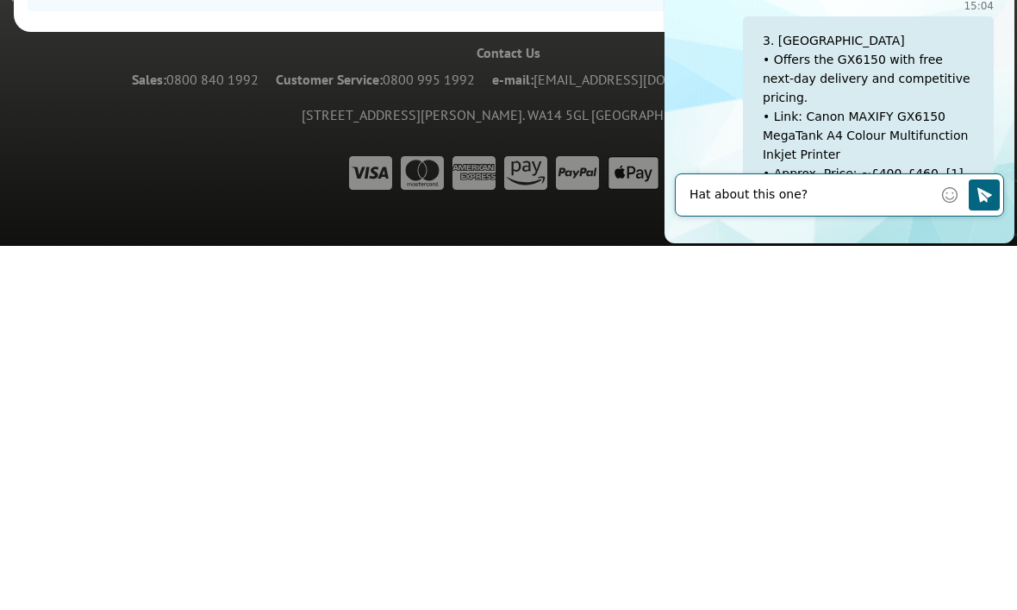
type textarea "Hat about this one?"
click at [986, 199] on icon "Click to send" at bounding box center [985, 194] width 15 height 15
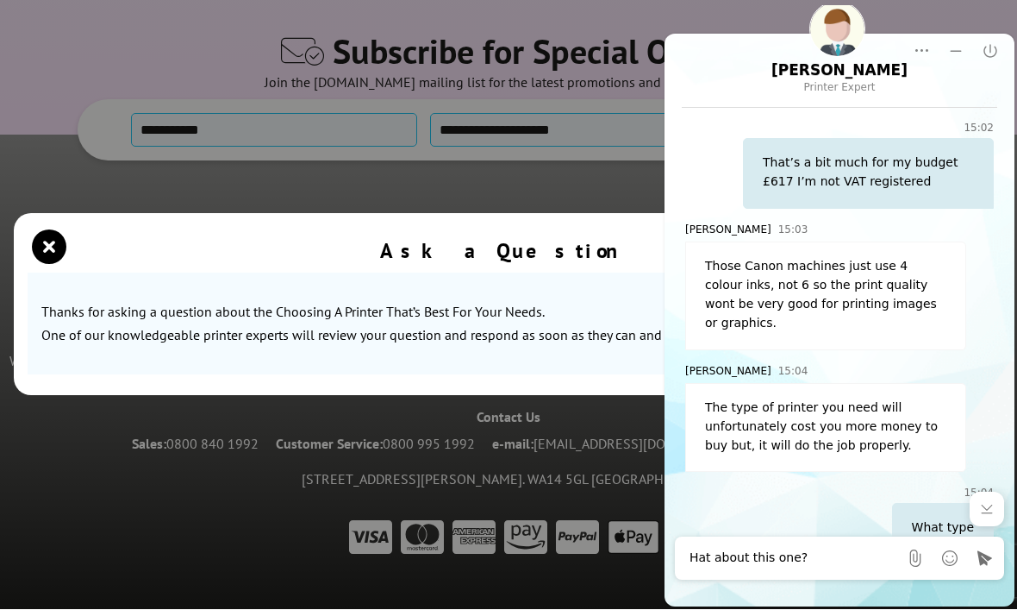
scroll to position [1757, 0]
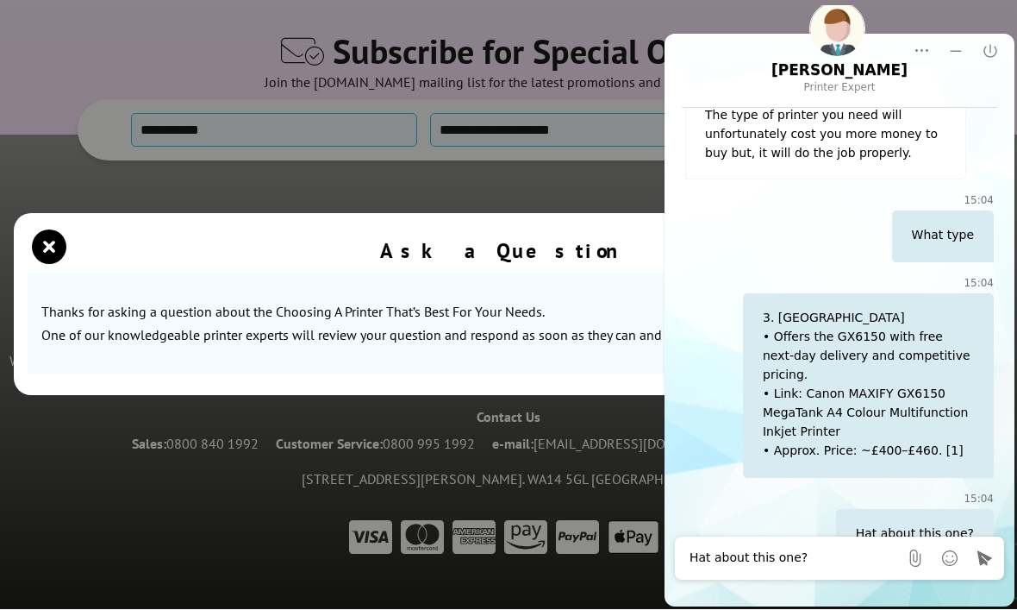
click at [733, 566] on textarea "Hat about this one?" at bounding box center [794, 557] width 209 height 17
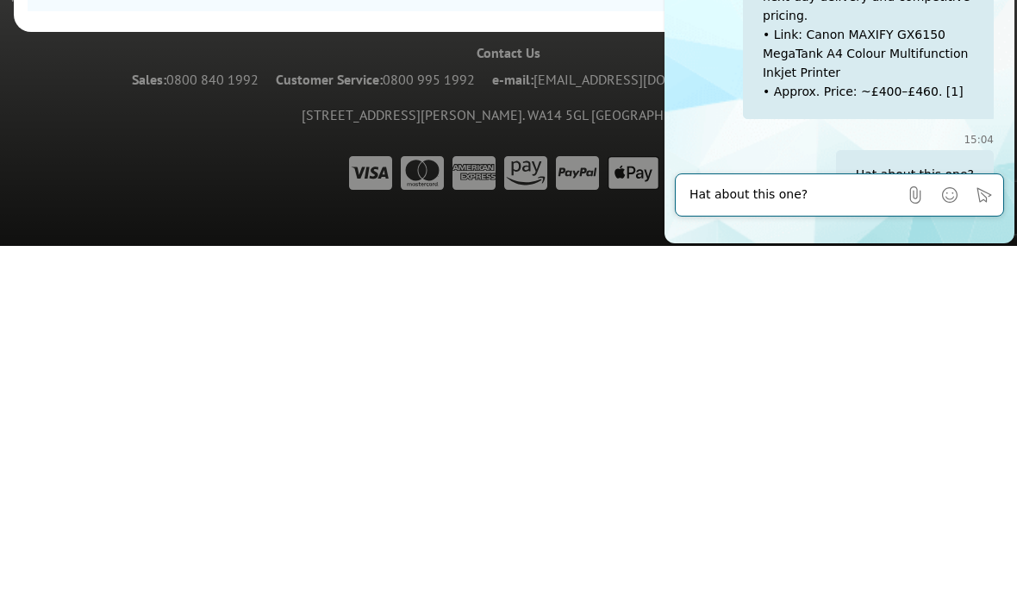
scroll to position [6578, 0]
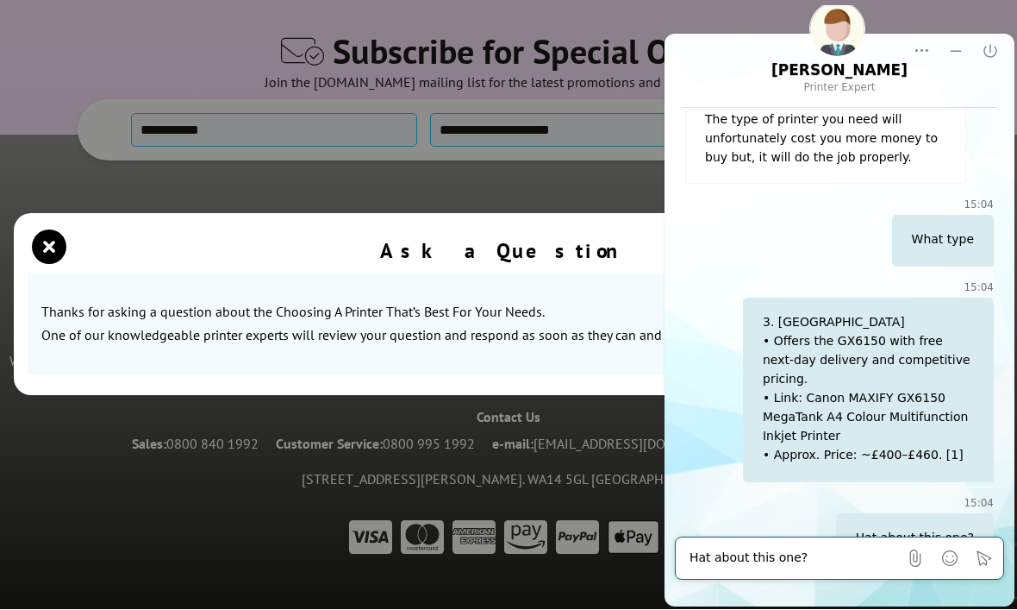
click at [954, 55] on icon "Minimize" at bounding box center [955, 50] width 17 height 17
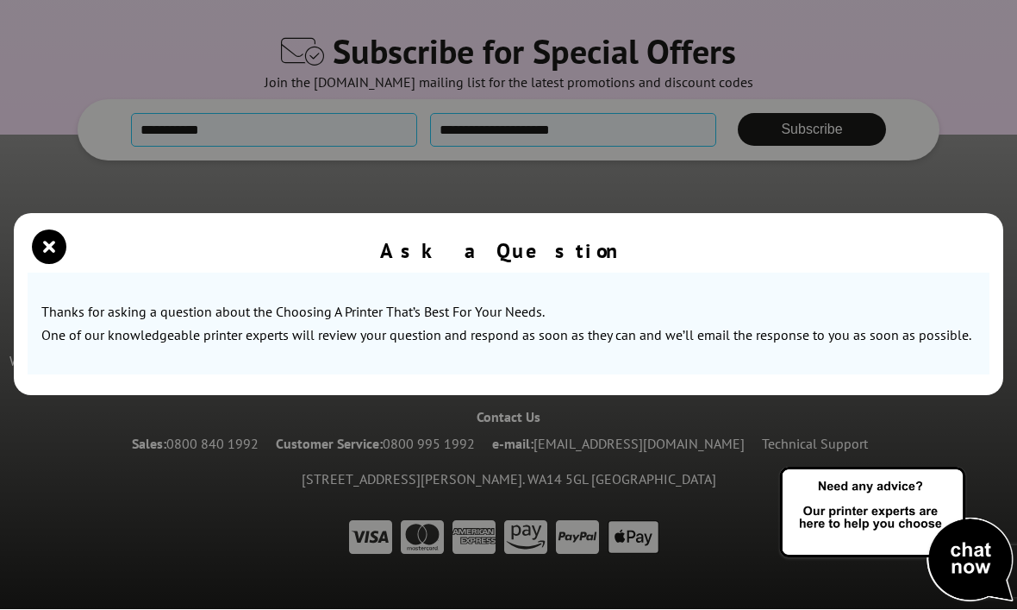
scroll to position [0, 0]
